Goal: Find contact information: Find contact information

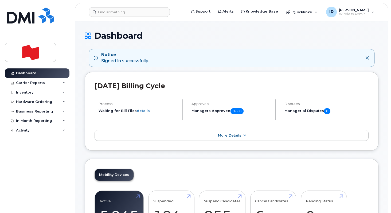
click at [185, 35] on h1 "Dashboard" at bounding box center [232, 35] width 294 height 9
click at [180, 15] on form at bounding box center [136, 12] width 94 height 10
click at [56, 91] on div "Inventory" at bounding box center [37, 93] width 65 height 10
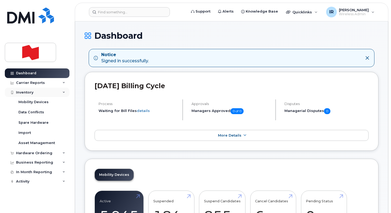
click at [46, 92] on div "Inventory" at bounding box center [37, 93] width 65 height 10
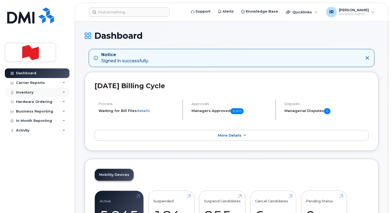
click at [46, 92] on div "Inventory" at bounding box center [37, 93] width 65 height 10
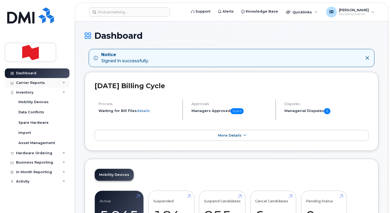
click at [46, 86] on div "Carrier Reports" at bounding box center [37, 83] width 65 height 10
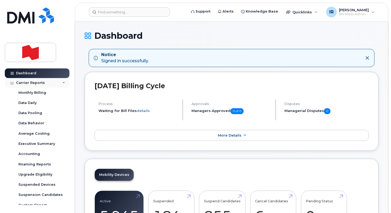
click at [46, 86] on div "Carrier Reports" at bounding box center [37, 83] width 65 height 10
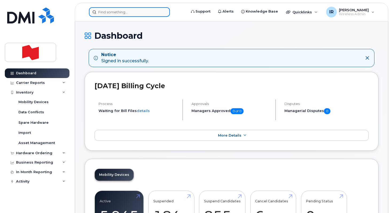
click at [120, 13] on input at bounding box center [129, 12] width 81 height 10
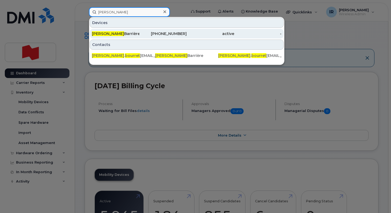
type input "[PERSON_NAME]"
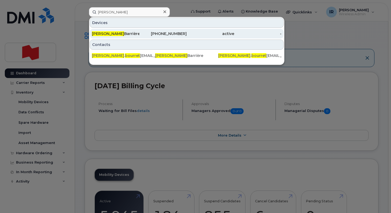
click at [139, 36] on div "[PERSON_NAME] [PERSON_NAME]" at bounding box center [163, 34] width 48 height 10
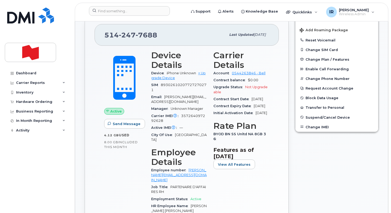
scroll to position [110, 0]
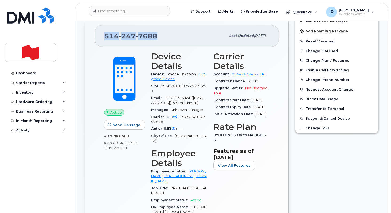
drag, startPoint x: 157, startPoint y: 35, endPoint x: 106, endPoint y: 36, distance: 51.6
click at [106, 36] on div "[PHONE_NUMBER]" at bounding box center [165, 35] width 122 height 11
copy span "514 247 7688"
